Goal: Check status: Check status

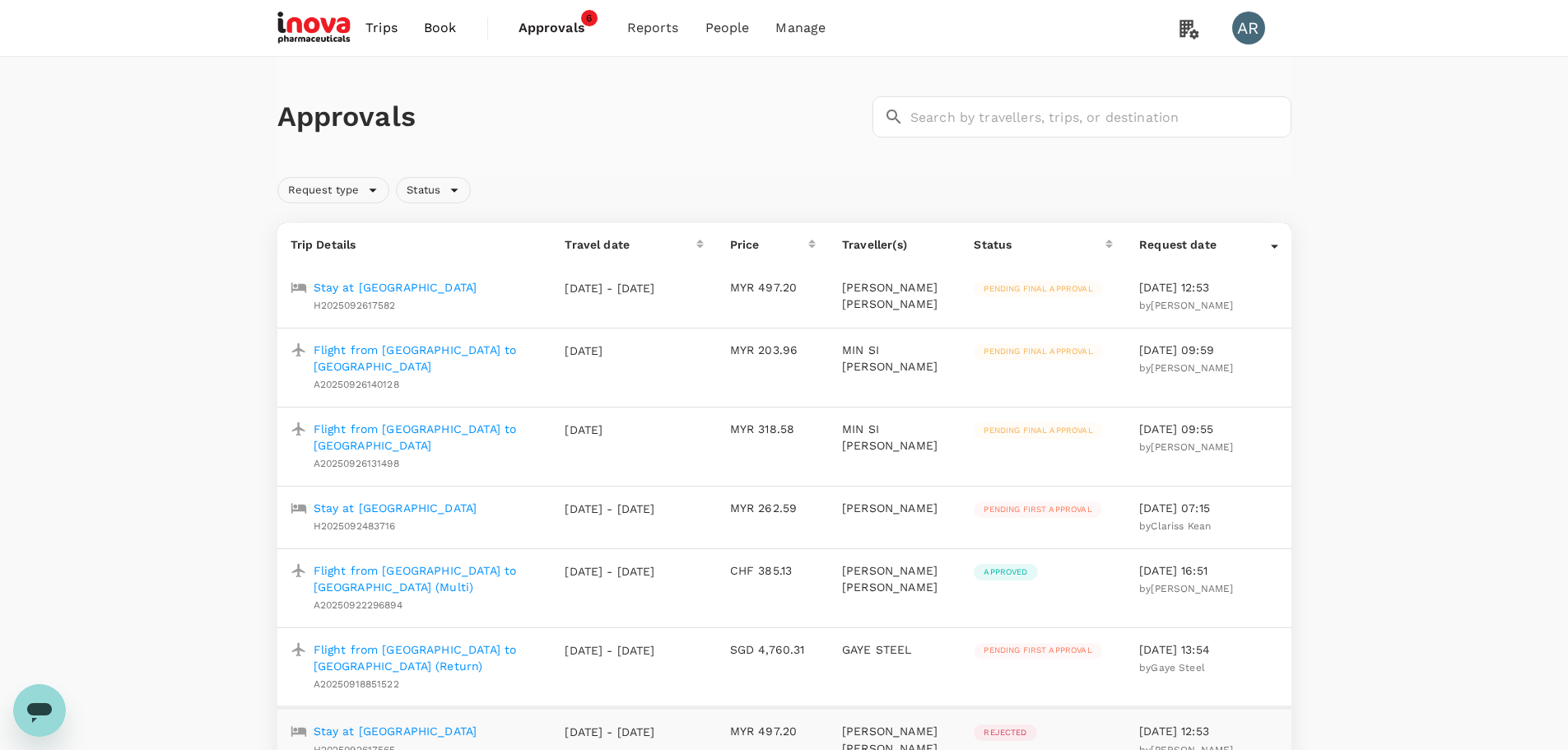
click at [441, 22] on span "Book" at bounding box center [440, 28] width 33 height 20
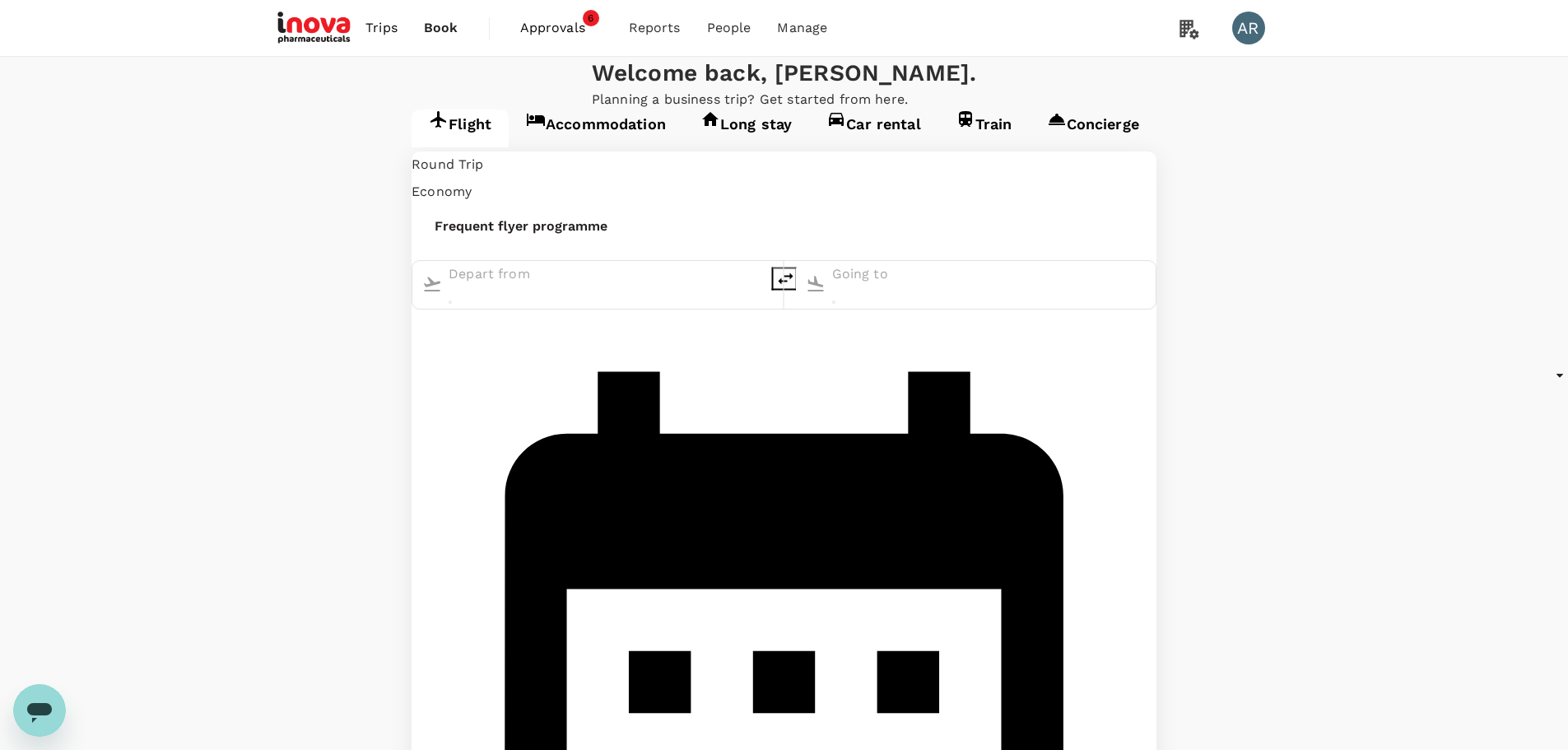
click at [542, 25] on span "Approvals" at bounding box center [561, 28] width 82 height 20
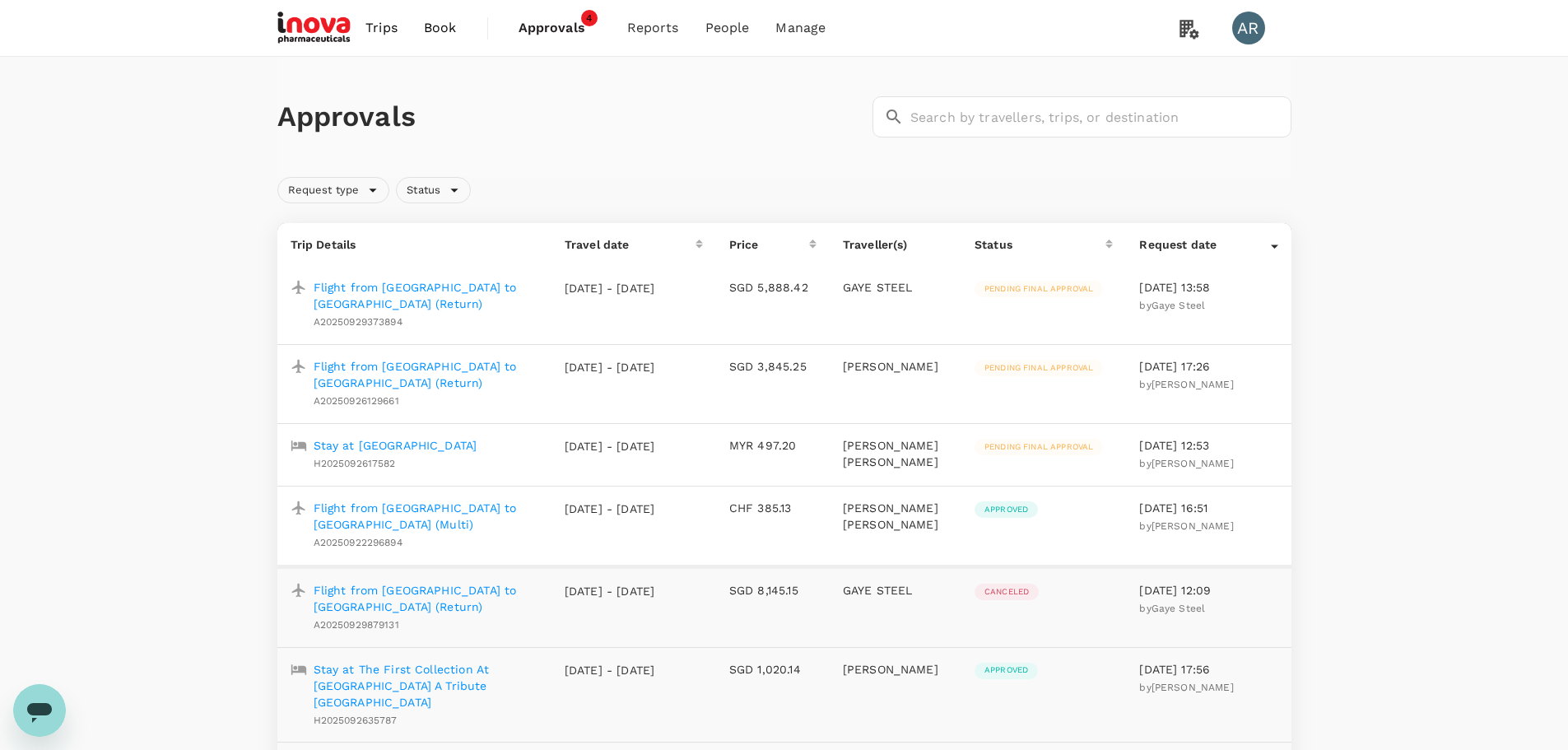
click at [485, 582] on p "Flight from [GEOGRAPHIC_DATA] to [GEOGRAPHIC_DATA] (Return)" at bounding box center [426, 599] width 224 height 33
click at [475, 282] on p "Flight from [GEOGRAPHIC_DATA] to [GEOGRAPHIC_DATA] (Return)" at bounding box center [426, 296] width 224 height 33
